Goal: Find specific page/section: Find specific page/section

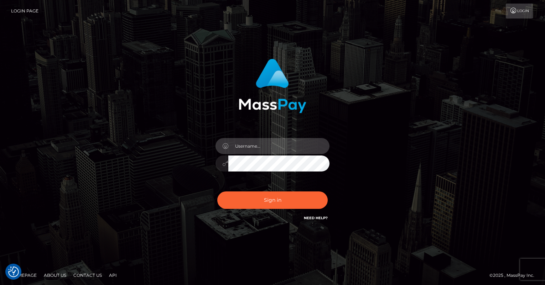
click at [281, 141] on input "text" at bounding box center [278, 146] width 101 height 16
paste input "[EMAIL_ADDRESS][DOMAIN_NAME]"
type input "[EMAIL_ADDRESS][DOMAIN_NAME]"
click at [249, 153] on input "text" at bounding box center [278, 146] width 101 height 16
click at [285, 145] on input "text" at bounding box center [278, 146] width 101 height 16
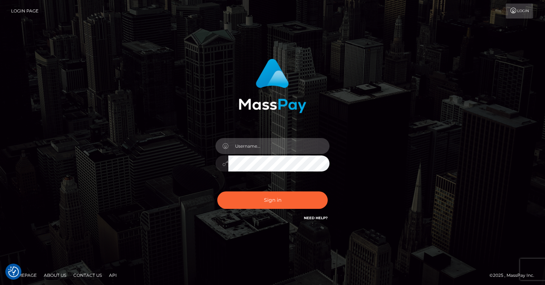
type input "oli.fanvue"
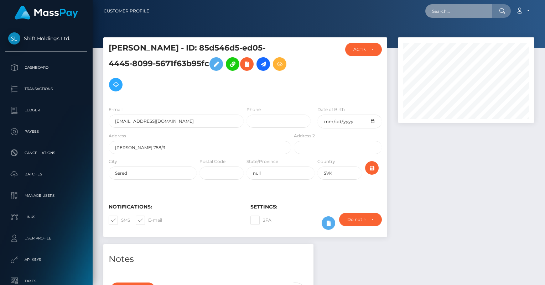
click at [442, 10] on input "text" at bounding box center [458, 11] width 67 height 14
paste input "samirahaysai@gmail.com"
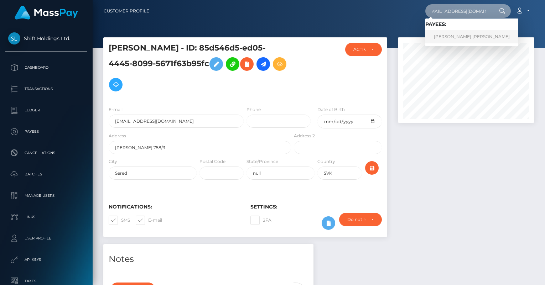
type input "samirahaysai@gmail.com"
click at [450, 41] on link "ADELITA AYLIN VAN THEMER" at bounding box center [471, 36] width 93 height 13
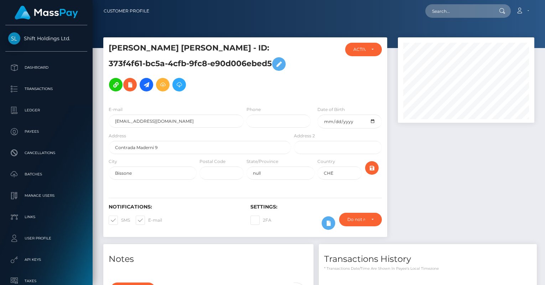
scroll to position [85, 136]
